Goal: Transaction & Acquisition: Purchase product/service

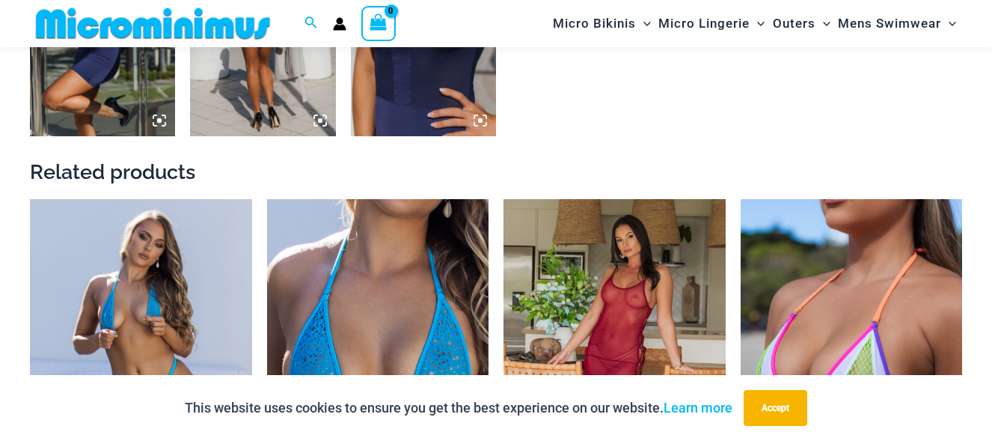
scroll to position [1557, 0]
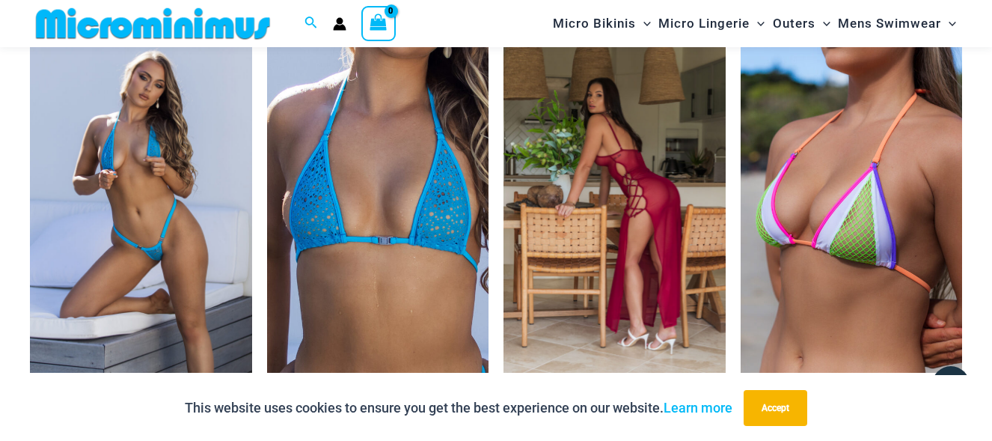
click at [622, 188] on img at bounding box center [614, 206] width 222 height 333
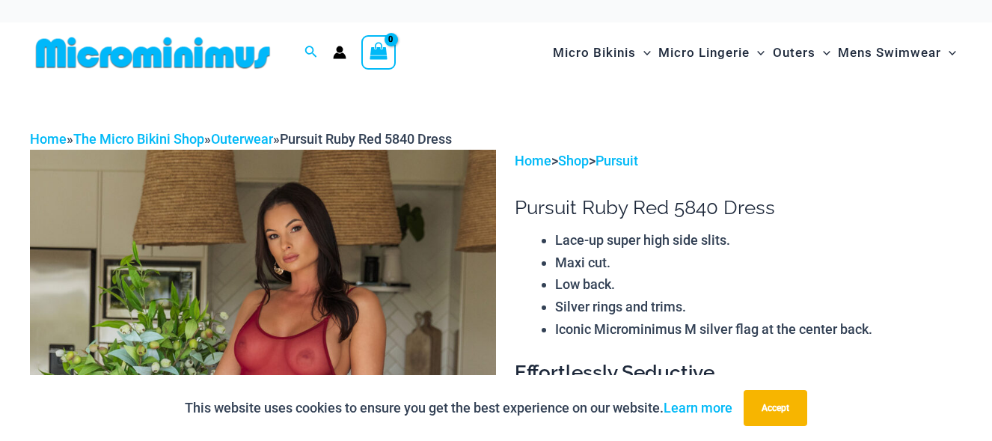
drag, startPoint x: 0, startPoint y: 0, endPoint x: 278, endPoint y: 322, distance: 425.8
click at [278, 322] on div at bounding box center [496, 220] width 992 height 441
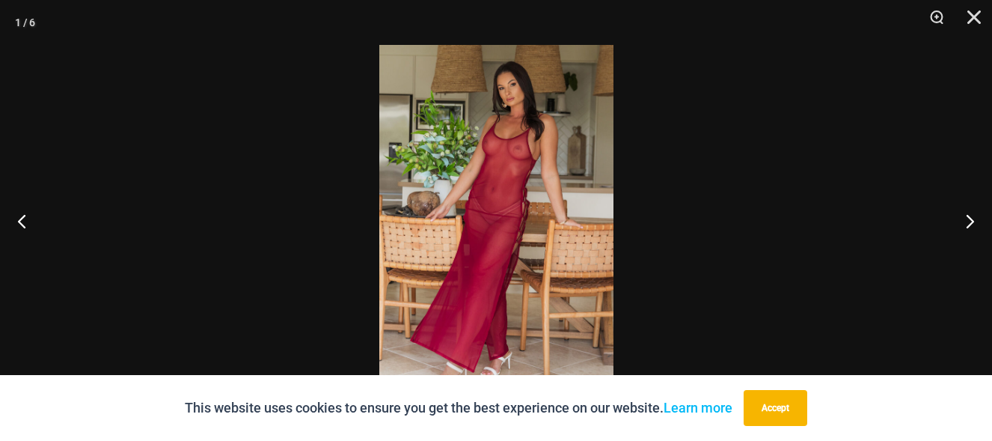
click at [491, 225] on img at bounding box center [496, 220] width 234 height 351
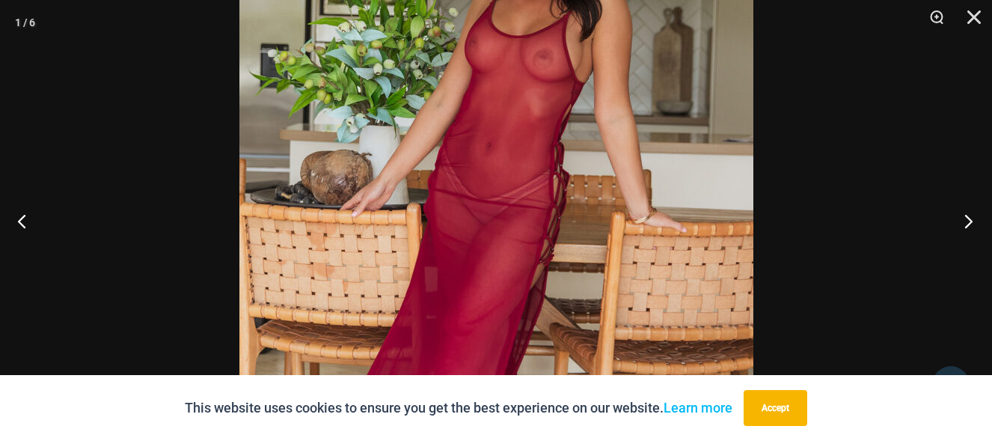
click at [965, 215] on button "Next" at bounding box center [964, 220] width 56 height 75
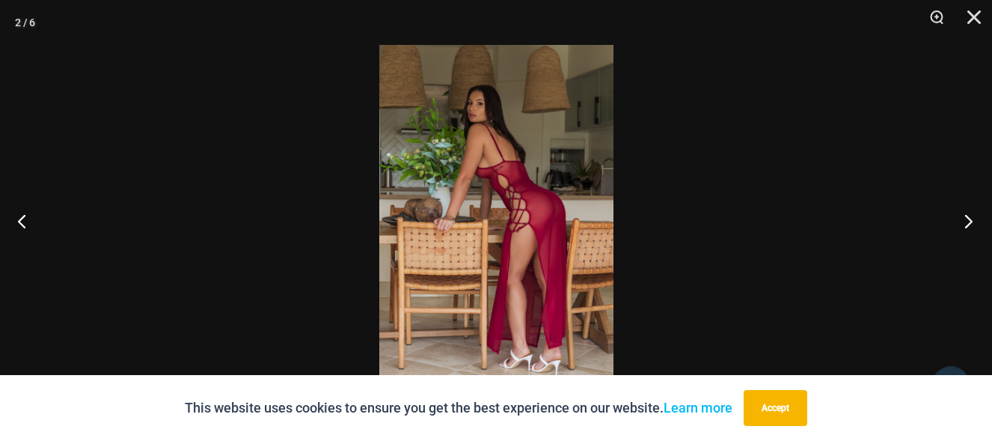
click at [965, 215] on button "Next" at bounding box center [964, 220] width 56 height 75
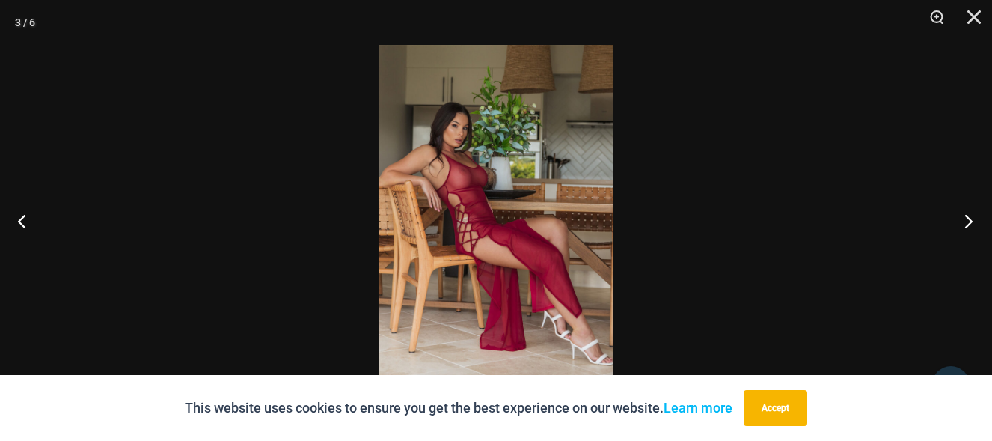
click at [965, 215] on button "Next" at bounding box center [964, 220] width 56 height 75
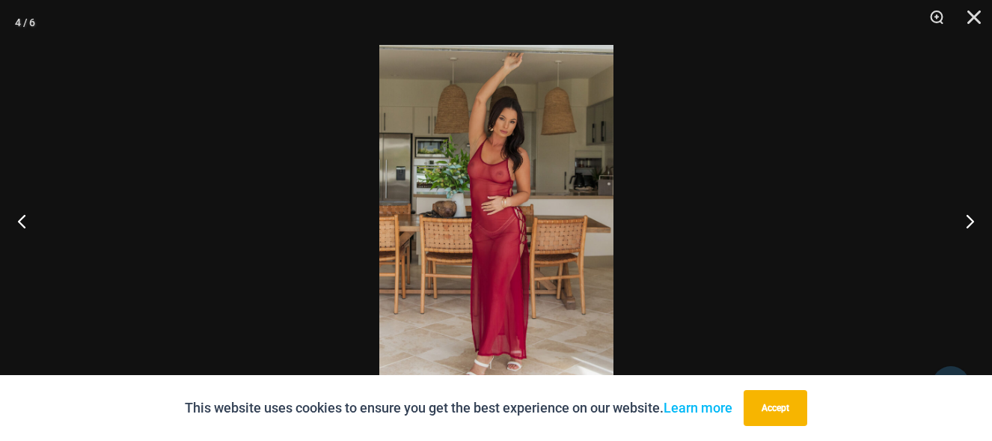
click at [493, 235] on img at bounding box center [496, 220] width 234 height 351
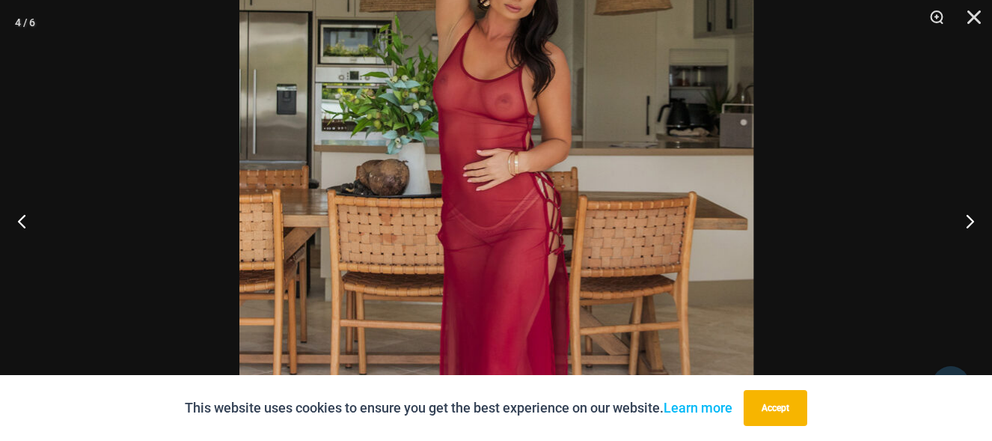
click at [493, 235] on img at bounding box center [496, 203] width 514 height 770
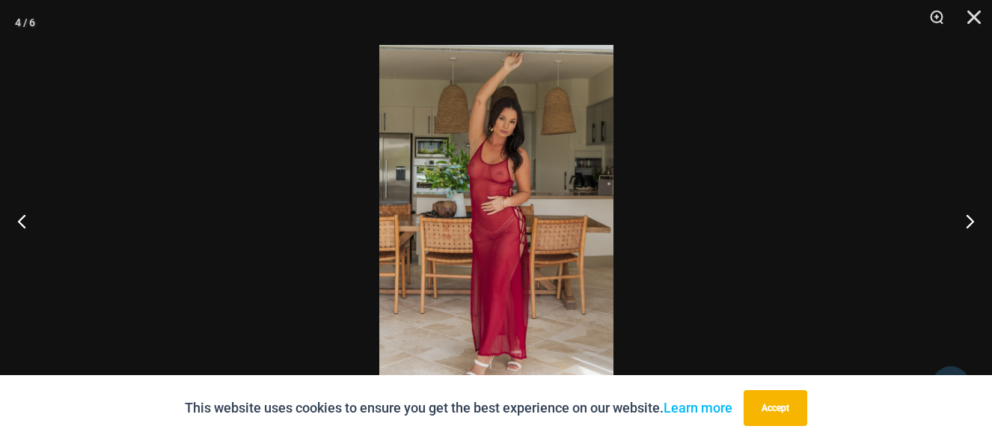
click at [493, 235] on img at bounding box center [496, 220] width 234 height 351
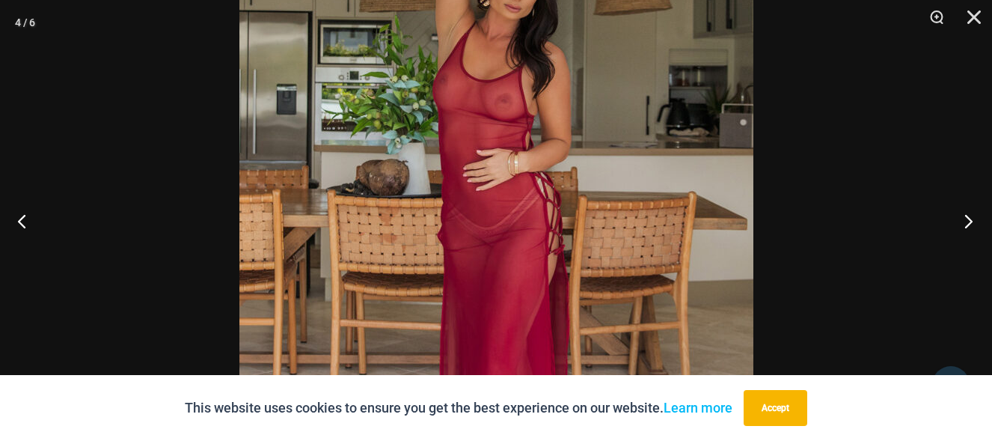
click at [968, 215] on button "Next" at bounding box center [964, 220] width 56 height 75
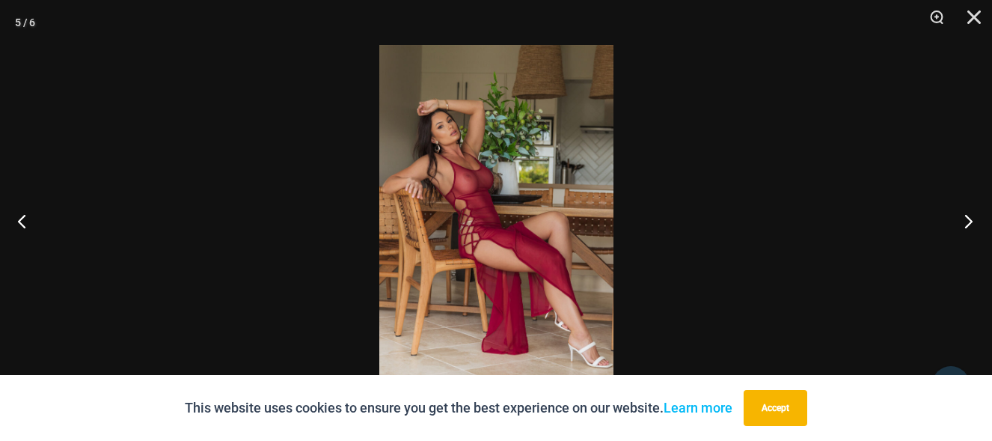
click at [968, 215] on button "Next" at bounding box center [964, 220] width 56 height 75
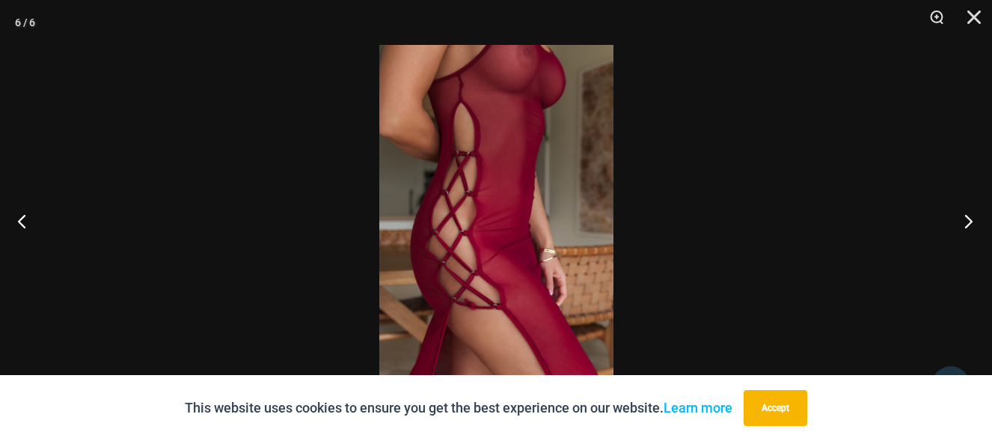
click at [968, 215] on button "Next" at bounding box center [964, 220] width 56 height 75
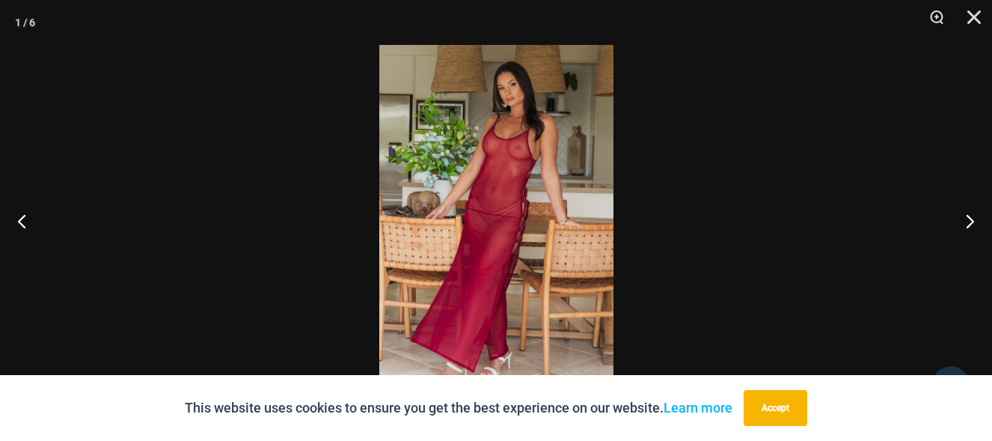
click at [489, 221] on img at bounding box center [496, 220] width 234 height 351
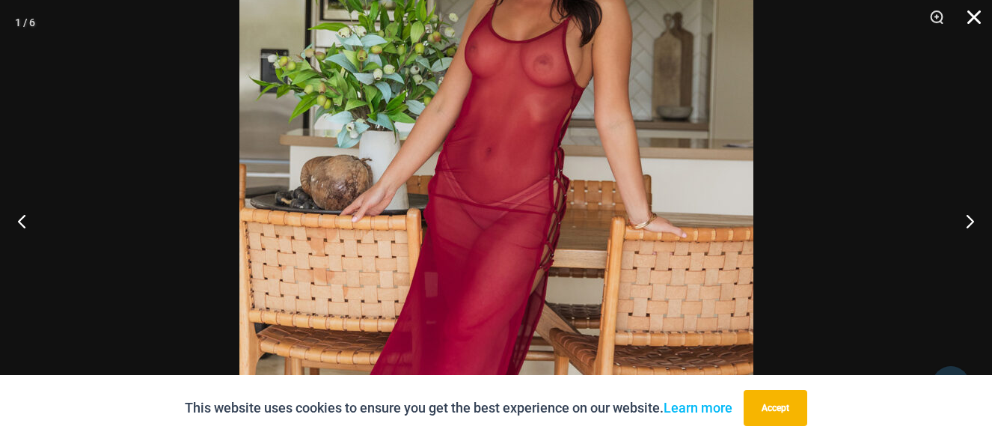
click at [973, 10] on button "Close" at bounding box center [968, 22] width 37 height 45
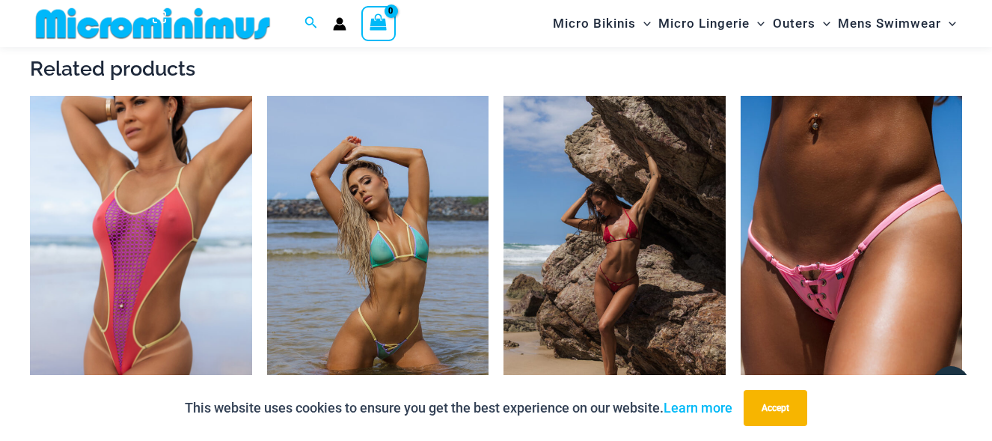
scroll to position [1257, 0]
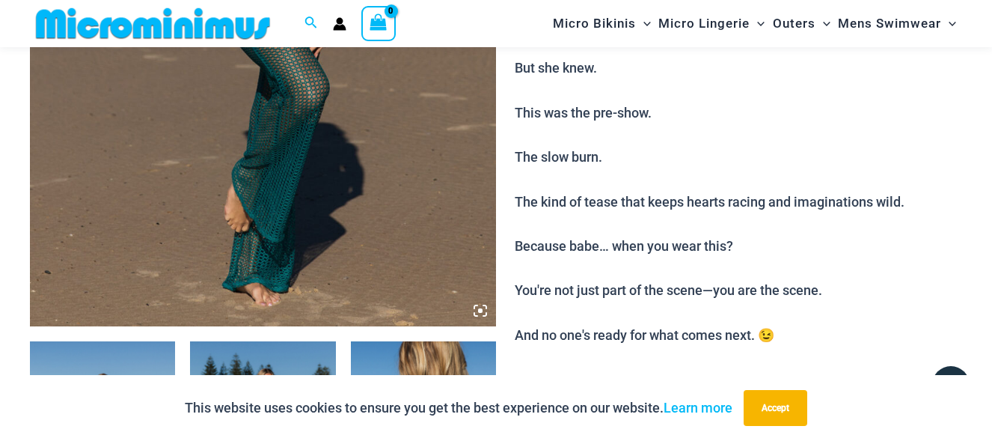
scroll to position [210, 0]
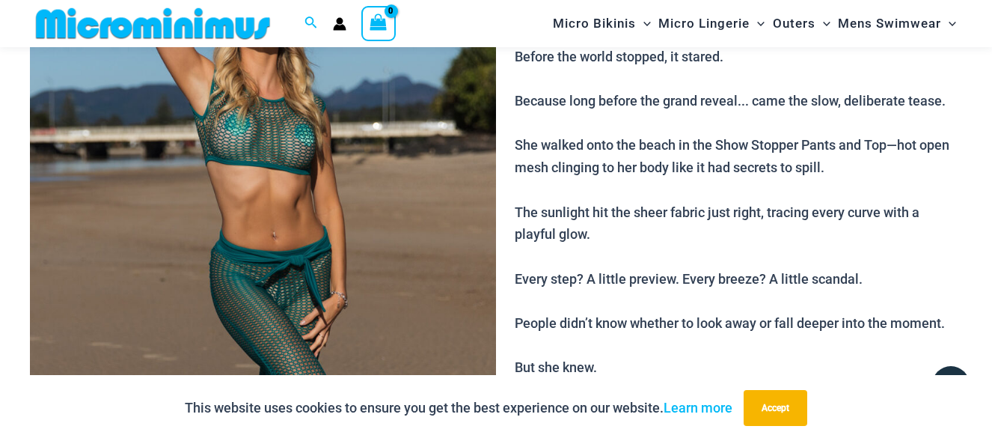
click at [281, 212] on img at bounding box center [263, 275] width 466 height 699
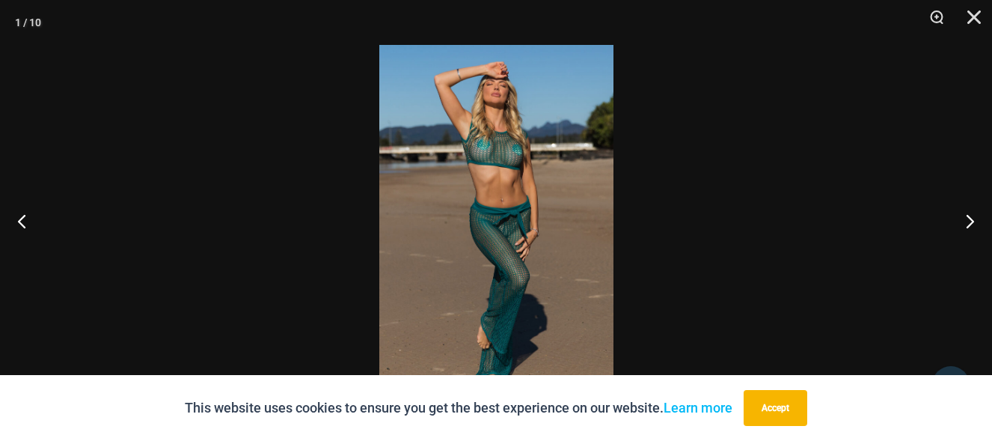
click at [281, 212] on div at bounding box center [496, 220] width 992 height 441
click at [969, 216] on button "Next" at bounding box center [964, 220] width 56 height 75
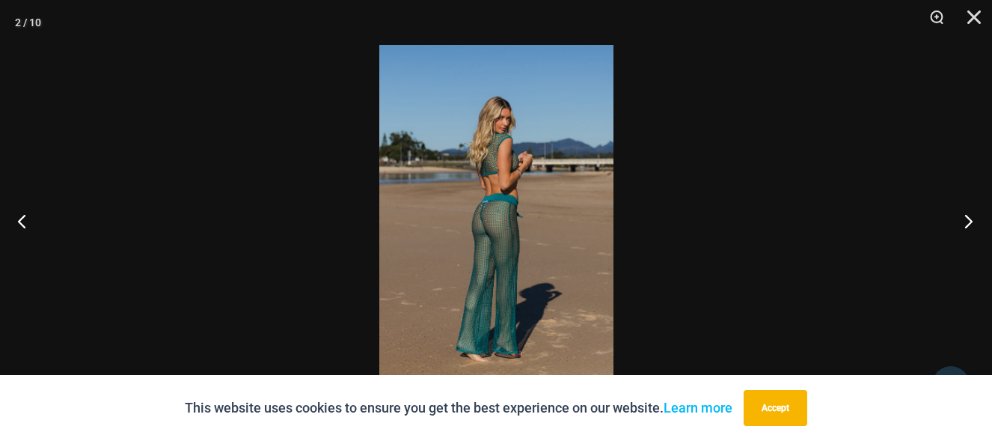
click at [969, 216] on button "Next" at bounding box center [964, 220] width 56 height 75
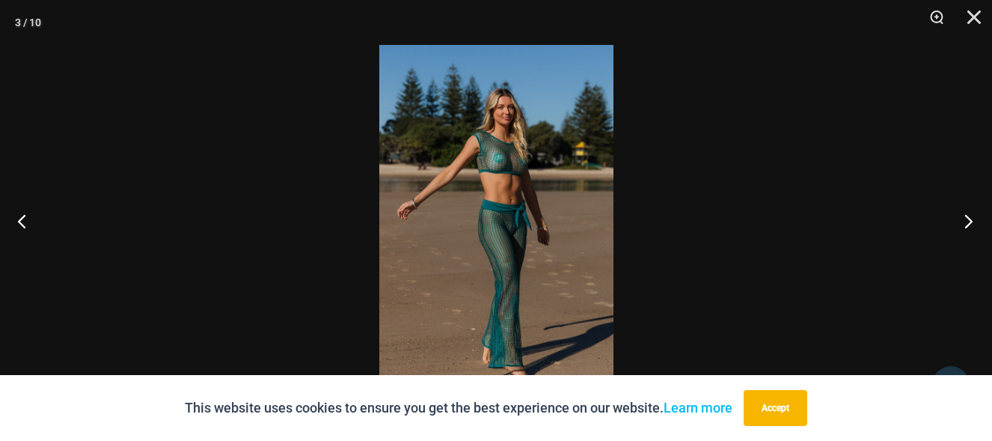
click at [969, 216] on button "Next" at bounding box center [964, 220] width 56 height 75
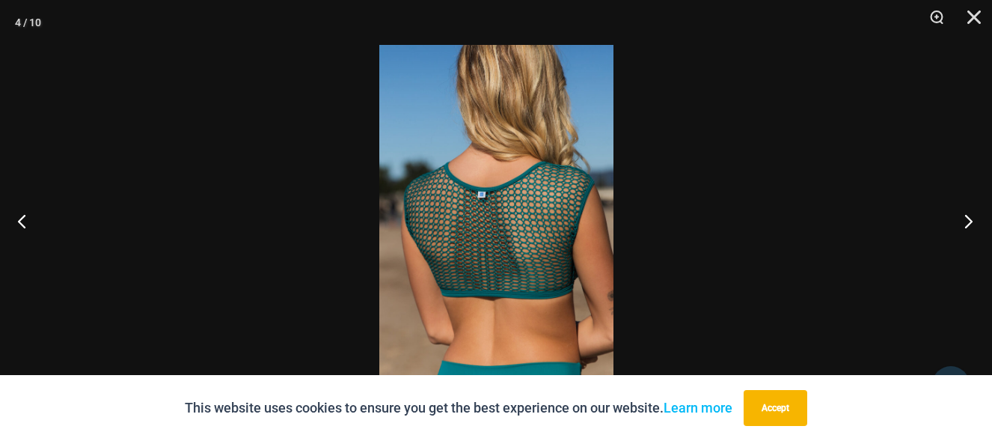
click at [969, 216] on button "Next" at bounding box center [964, 220] width 56 height 75
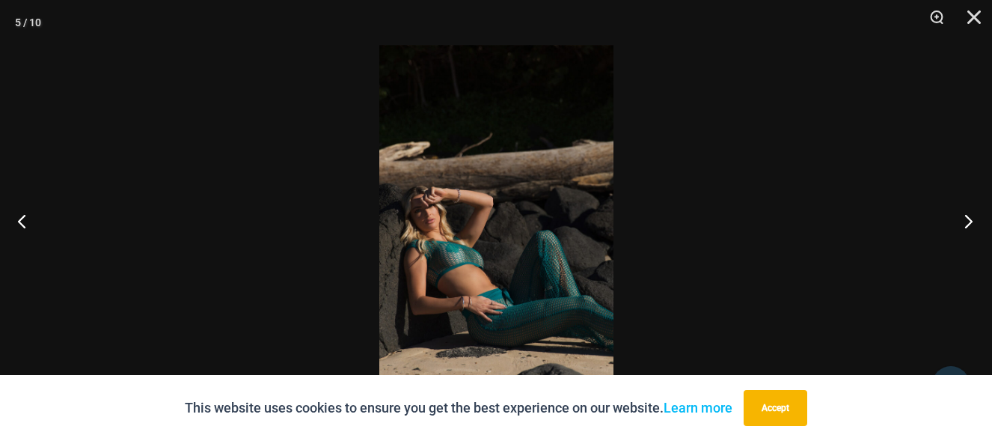
click at [969, 216] on button "Next" at bounding box center [964, 220] width 56 height 75
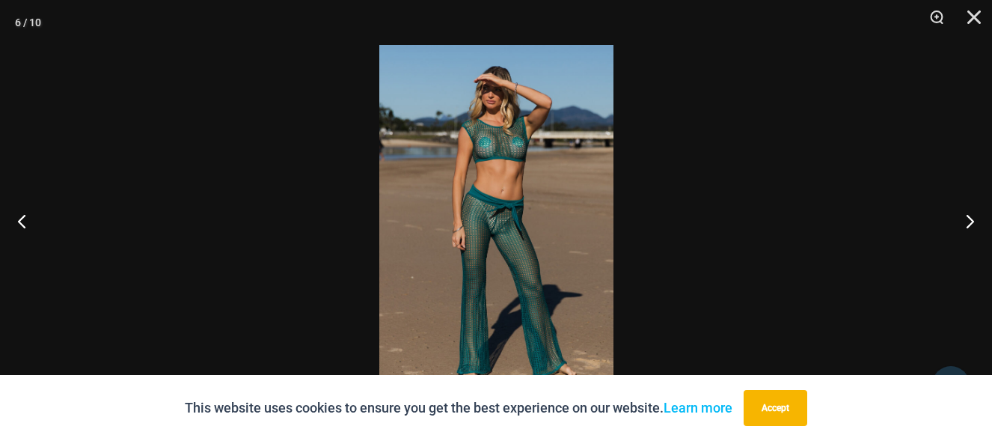
click at [495, 225] on img at bounding box center [496, 220] width 234 height 351
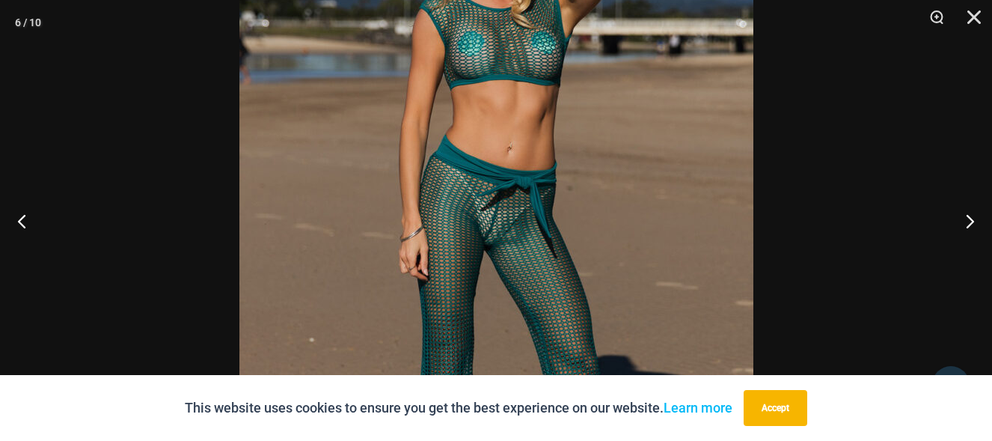
click at [495, 225] on img at bounding box center [496, 214] width 514 height 770
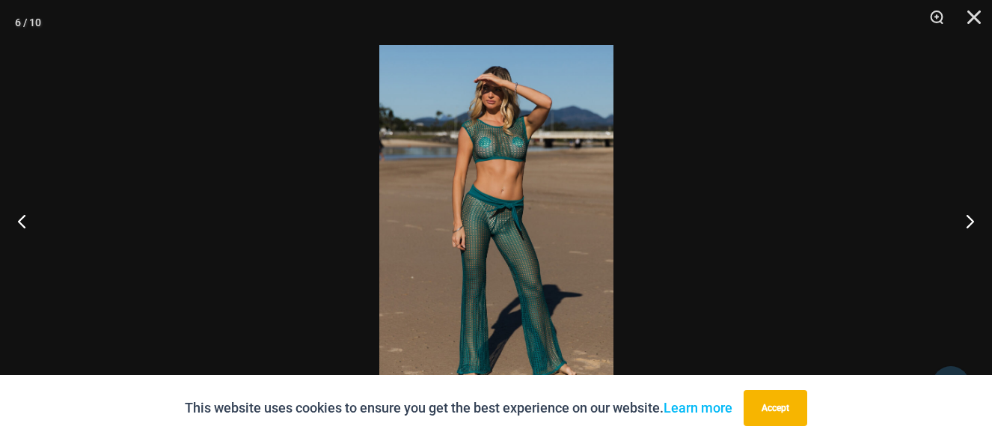
click at [495, 225] on img at bounding box center [496, 220] width 234 height 351
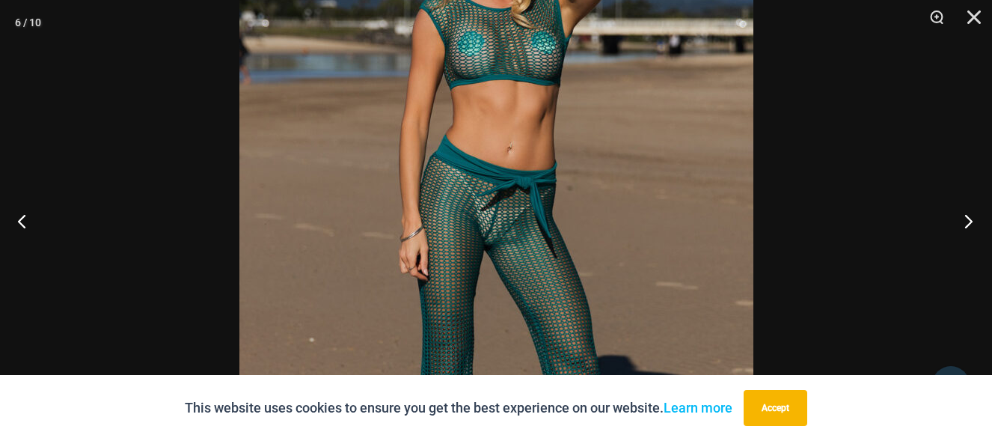
click at [967, 217] on button "Next" at bounding box center [964, 220] width 56 height 75
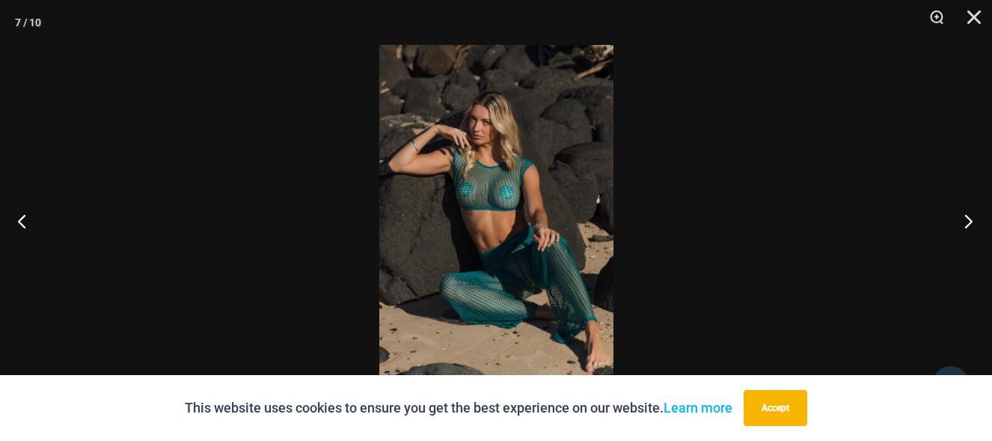
click at [967, 217] on button "Next" at bounding box center [964, 220] width 56 height 75
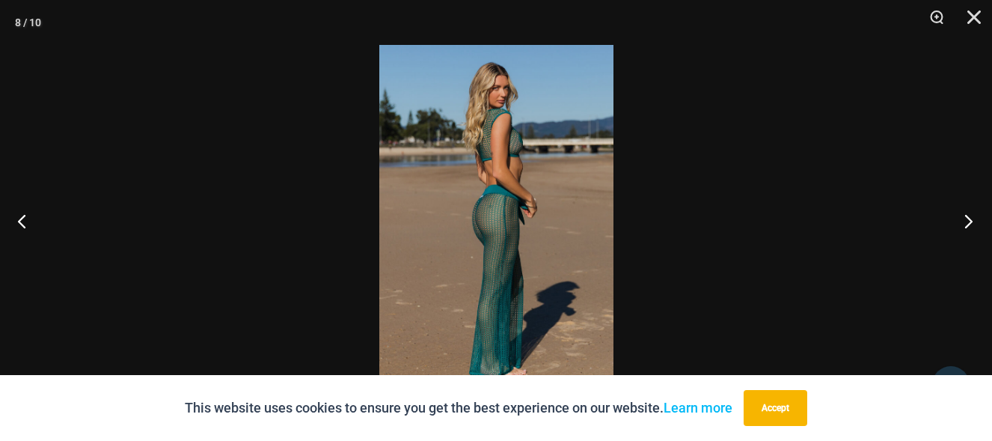
click at [967, 217] on button "Next" at bounding box center [964, 220] width 56 height 75
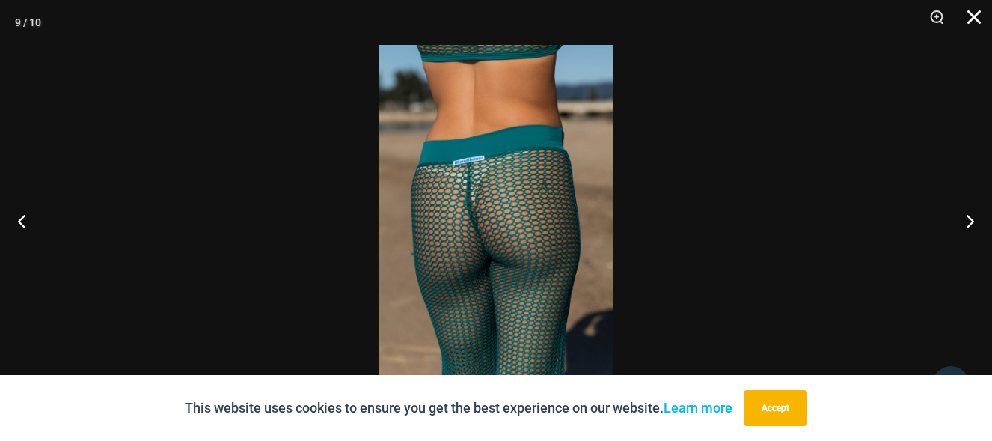
click at [972, 9] on button "Close" at bounding box center [968, 22] width 37 height 45
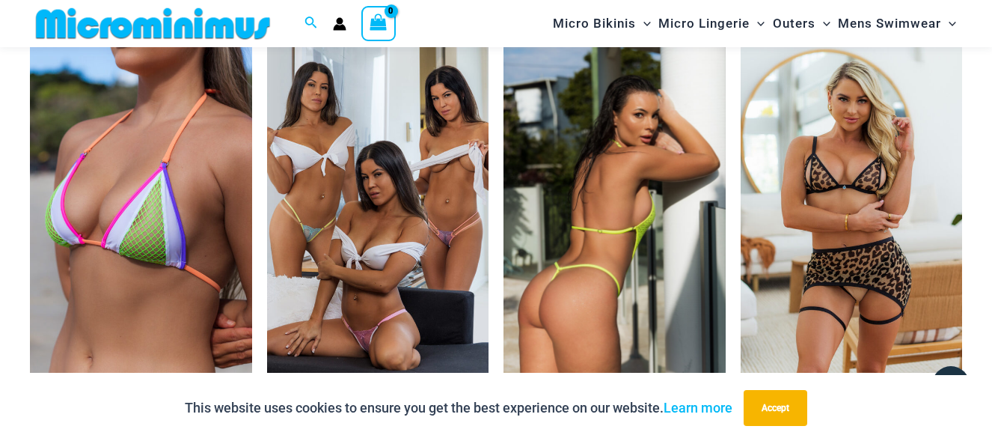
scroll to position [3127, 0]
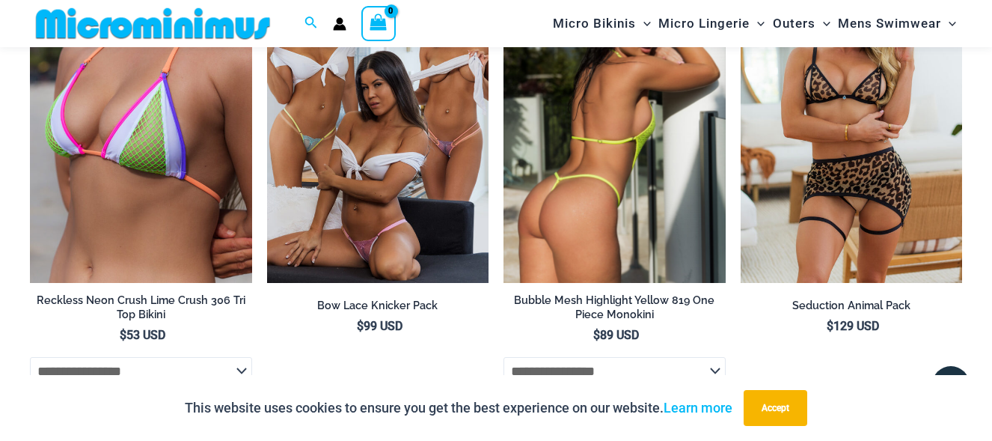
click at [592, 165] on img at bounding box center [614, 116] width 222 height 333
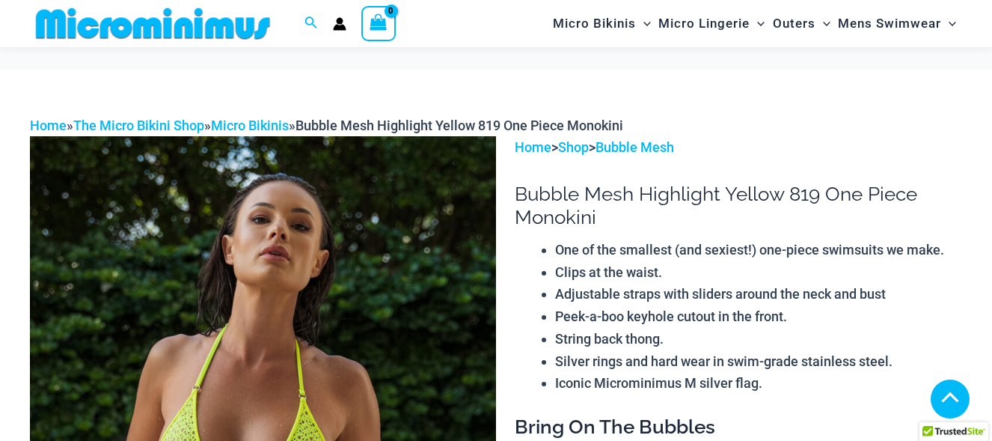
scroll to position [361, 0]
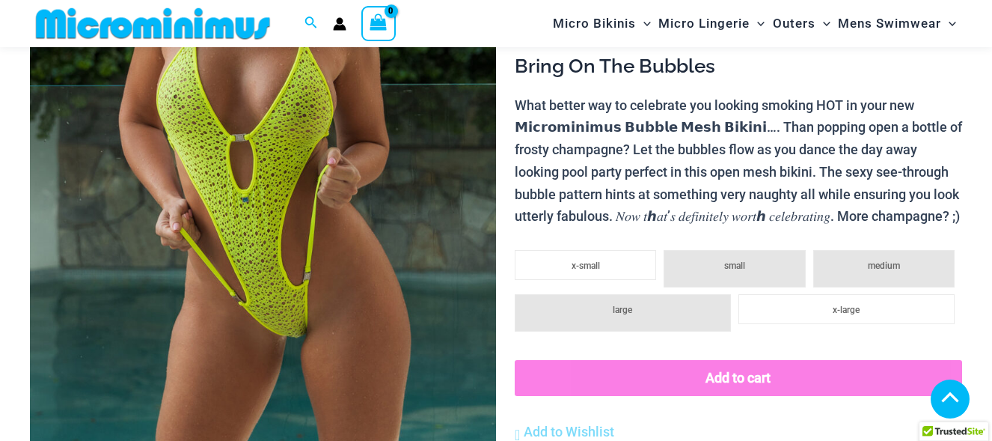
click at [281, 310] on img at bounding box center [263, 125] width 466 height 699
click at [274, 256] on img at bounding box center [263, 125] width 466 height 699
click at [241, 206] on img at bounding box center [263, 125] width 466 height 699
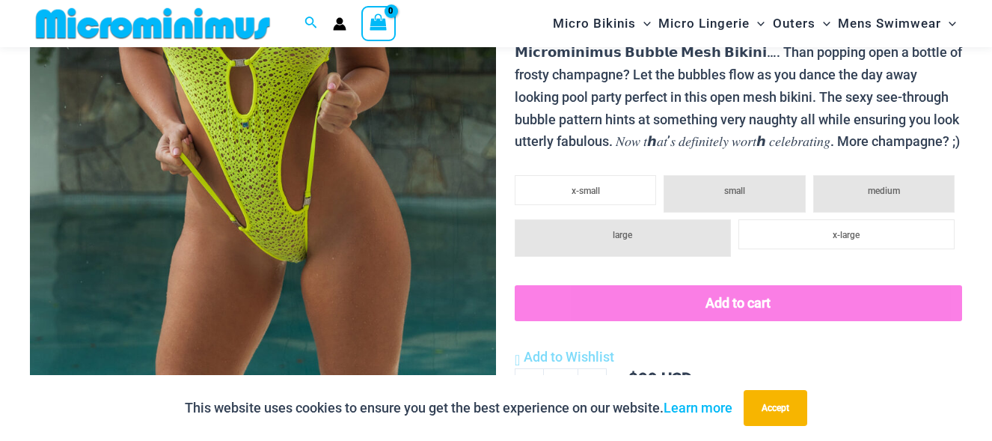
scroll to position [211, 0]
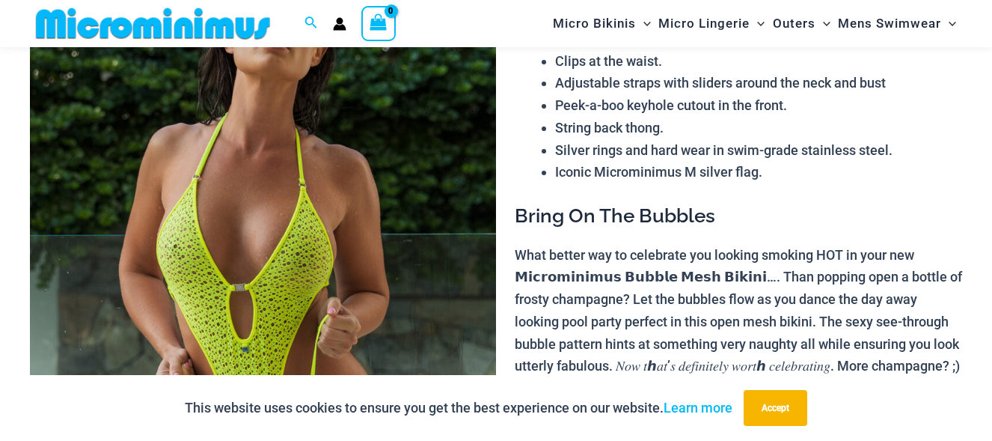
click at [252, 247] on img at bounding box center [263, 274] width 466 height 699
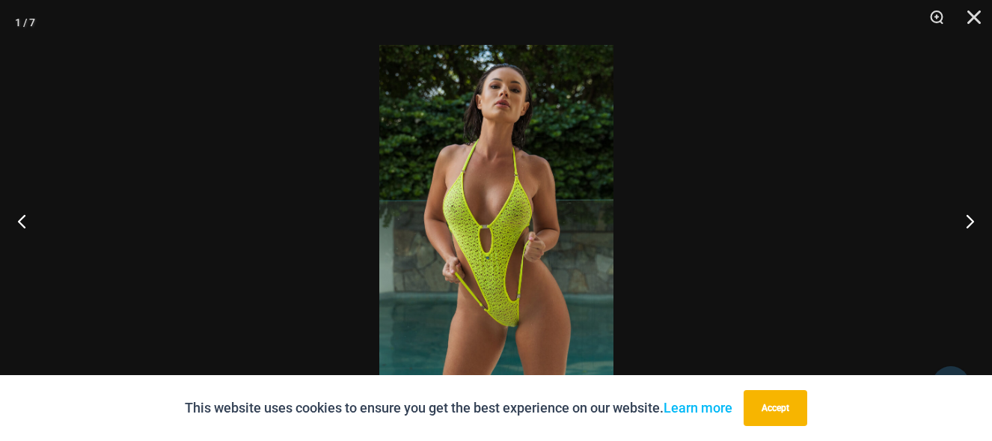
click at [509, 320] on img at bounding box center [496, 220] width 234 height 351
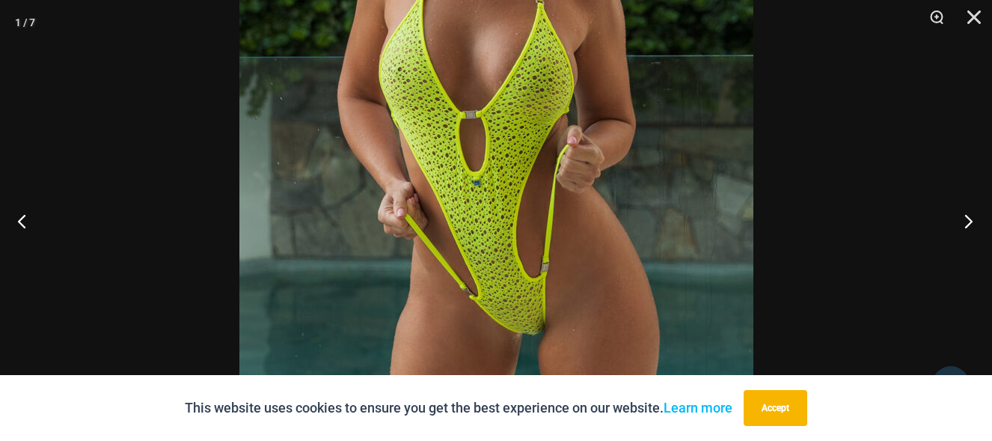
click at [968, 217] on button "Next" at bounding box center [964, 220] width 56 height 75
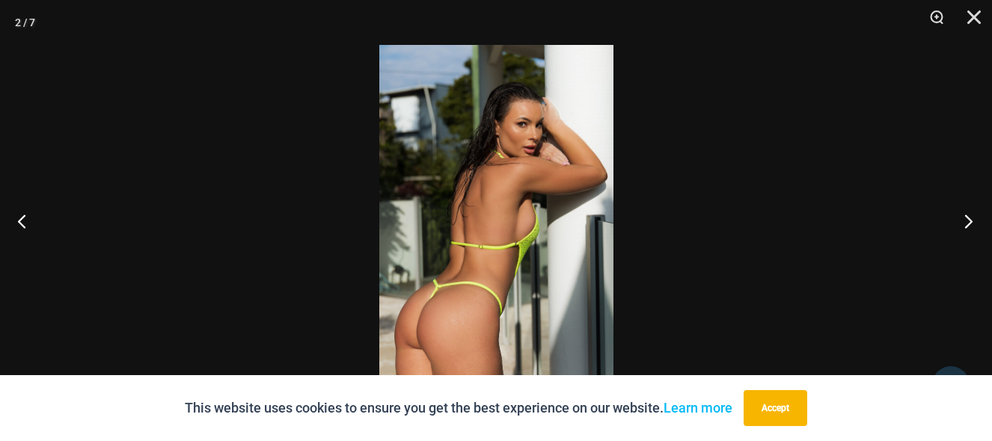
click at [968, 217] on button "Next" at bounding box center [964, 220] width 56 height 75
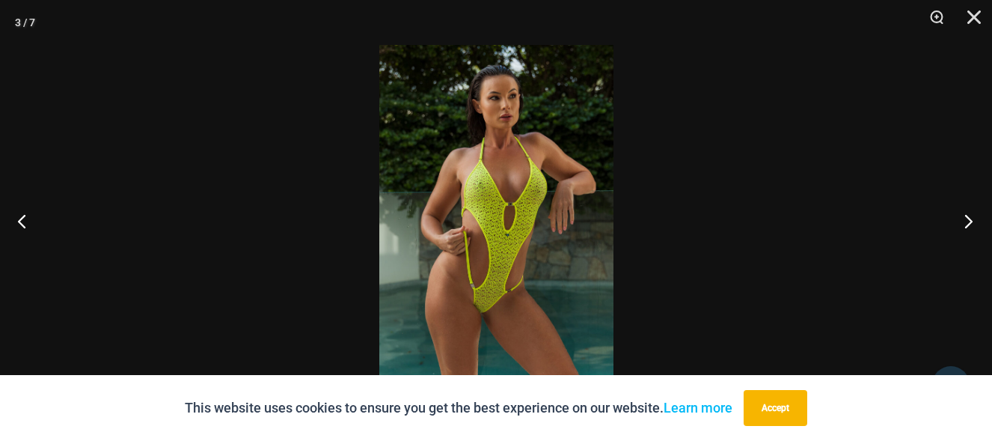
click at [968, 217] on button "Next" at bounding box center [964, 220] width 56 height 75
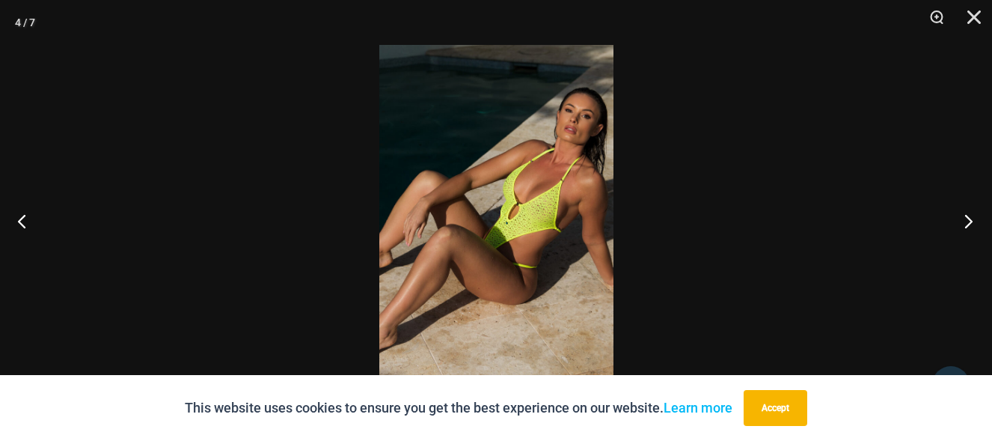
click at [968, 217] on button "Next" at bounding box center [964, 220] width 56 height 75
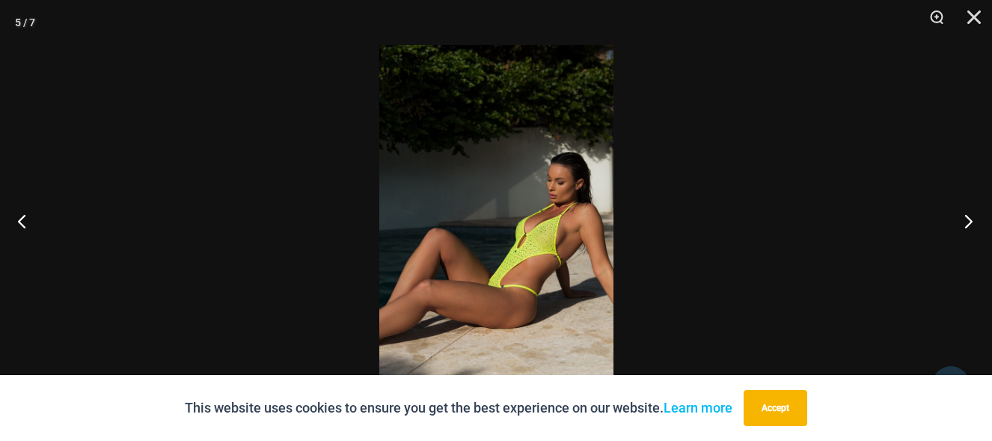
click at [968, 217] on button "Next" at bounding box center [964, 220] width 56 height 75
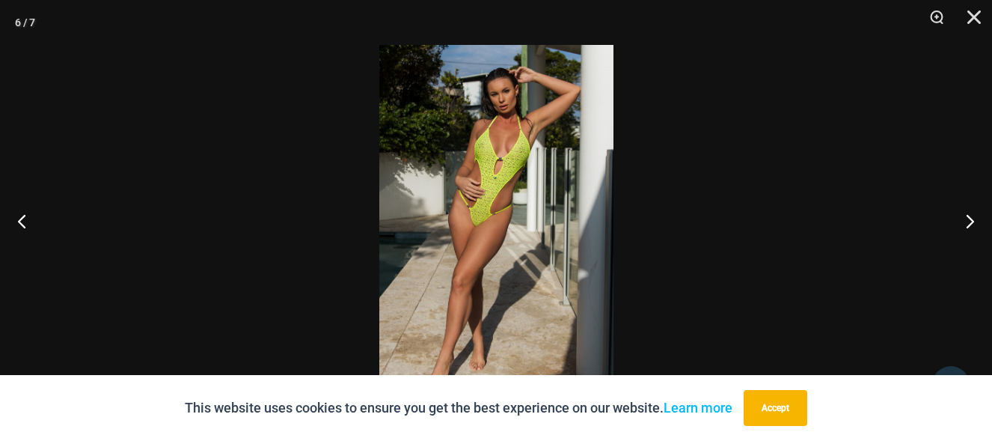
click at [481, 218] on img at bounding box center [496, 220] width 234 height 351
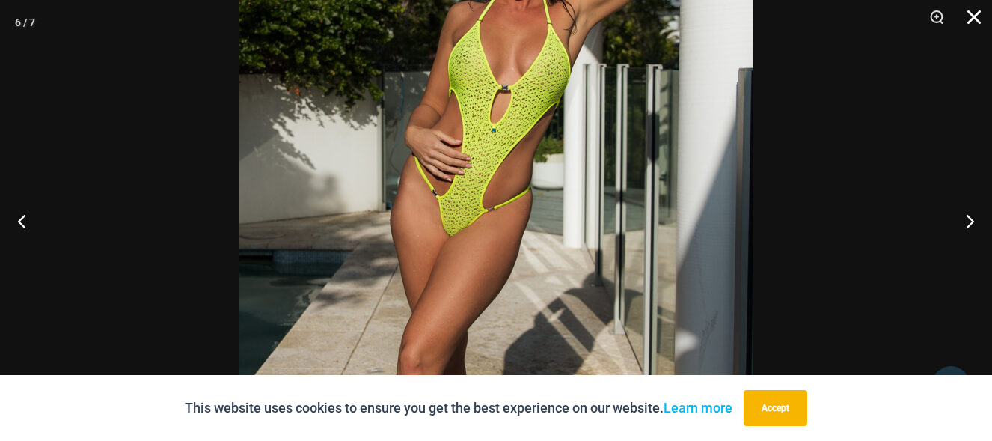
click at [969, 10] on button "Close" at bounding box center [968, 22] width 37 height 45
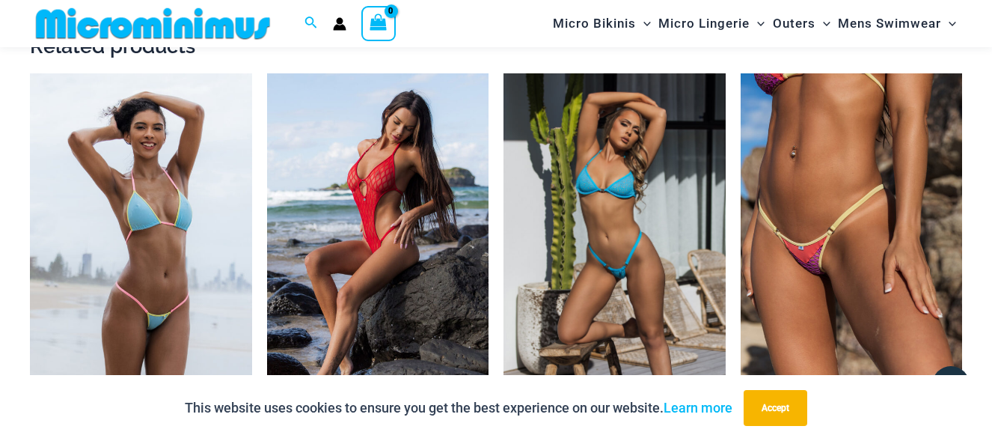
scroll to position [2305, 0]
